Goal: Information Seeking & Learning: Check status

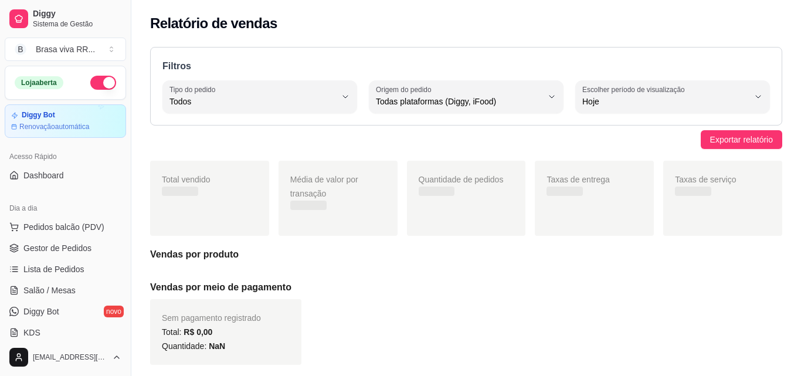
select select "ALL"
select select "0"
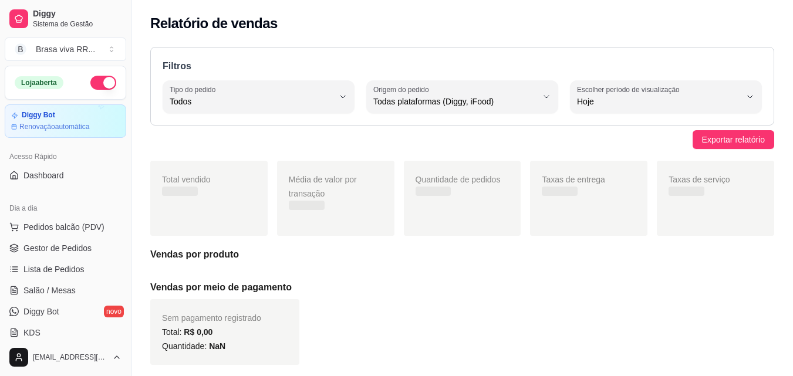
scroll to position [293, 0]
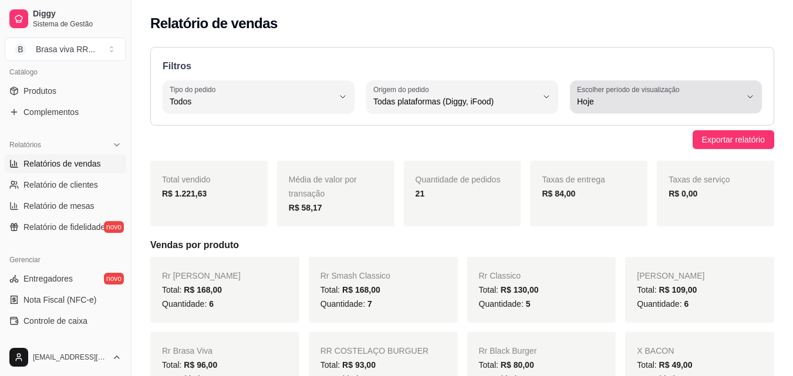
click at [616, 89] on label "Escolher período de visualização" at bounding box center [630, 89] width 106 height 10
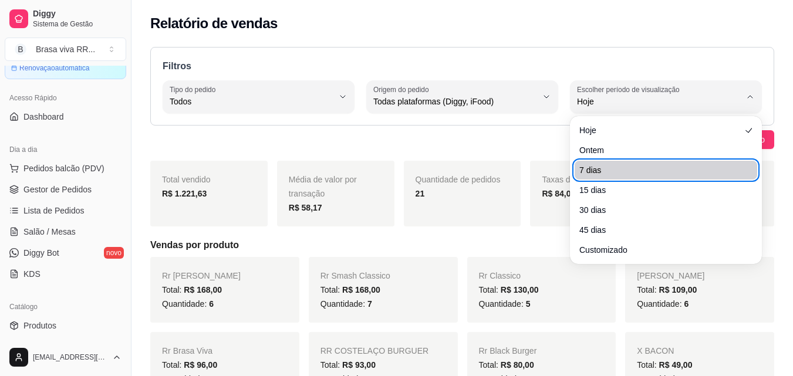
scroll to position [0, 0]
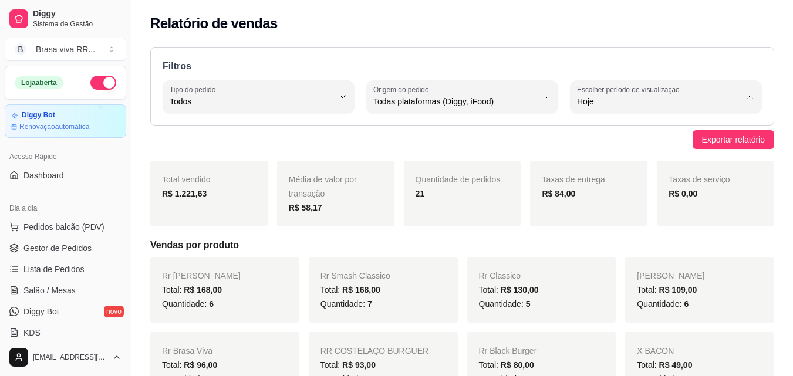
click at [100, 80] on button "button" at bounding box center [103, 83] width 26 height 14
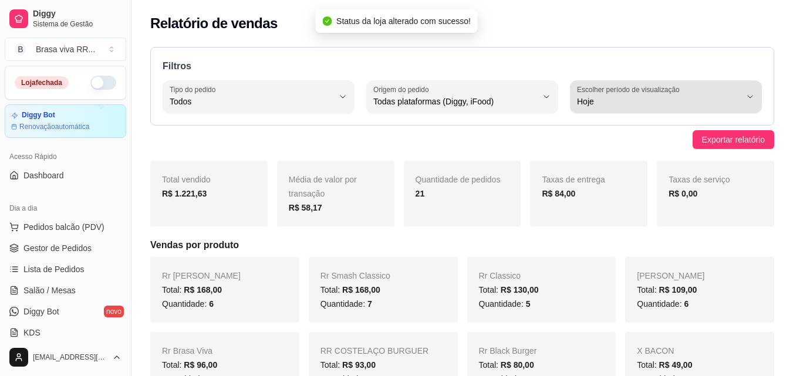
click at [650, 92] on label "Escolher período de visualização" at bounding box center [630, 89] width 106 height 10
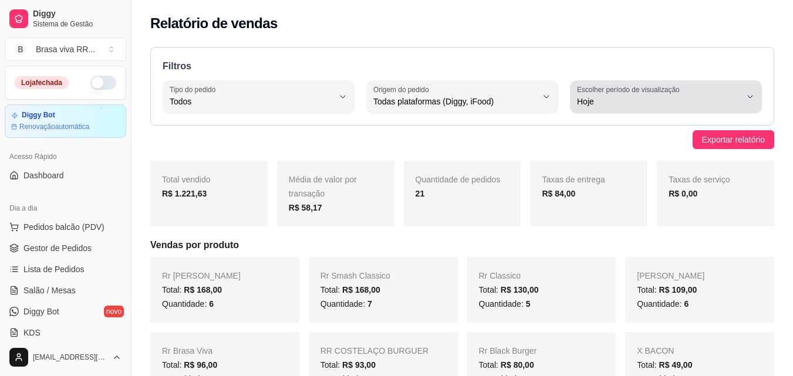
click at [604, 100] on span "Hoje" at bounding box center [659, 102] width 164 height 12
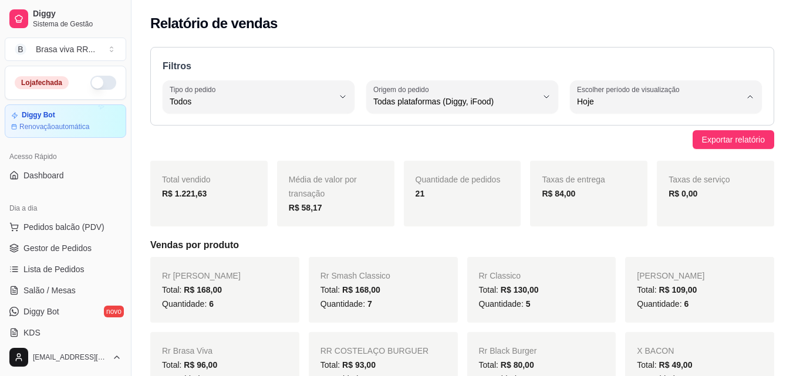
click at [409, 176] on div "Quantidade de pedidos 21" at bounding box center [462, 194] width 117 height 66
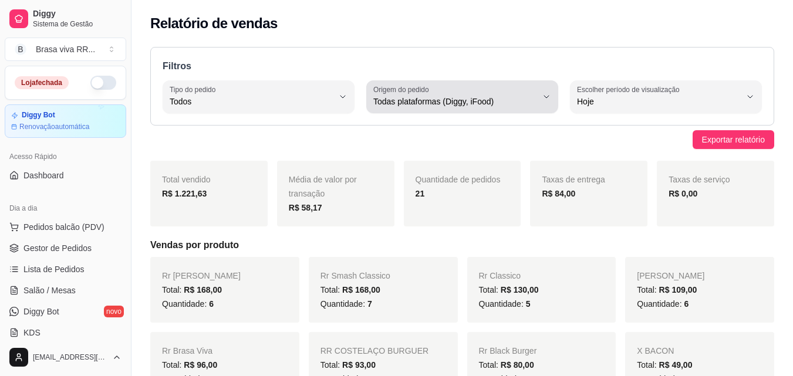
click at [443, 102] on span "Todas plataformas (Diggy, iFood)" at bounding box center [455, 102] width 164 height 12
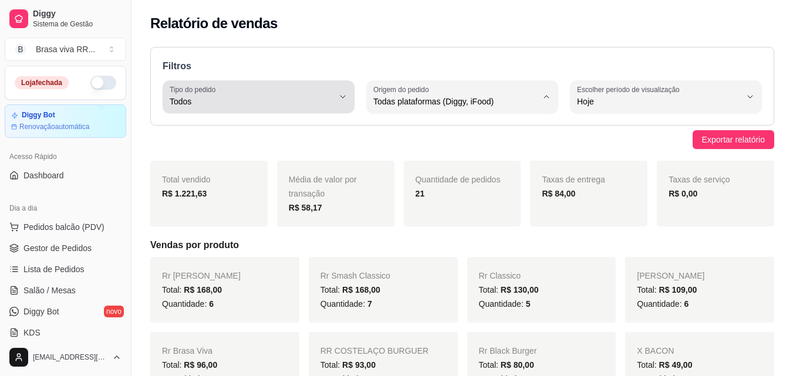
click at [288, 104] on span "Todos" at bounding box center [252, 102] width 164 height 12
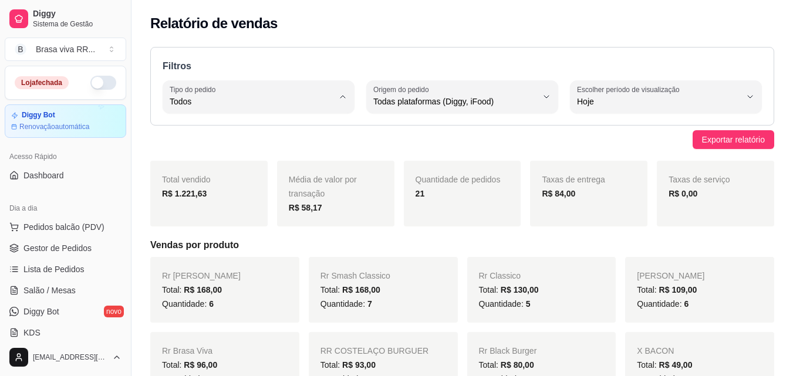
click at [242, 151] on span "Entrega" at bounding box center [252, 148] width 155 height 11
type input "DELIVERY"
select select "DELIVERY"
